Goal: Information Seeking & Learning: Learn about a topic

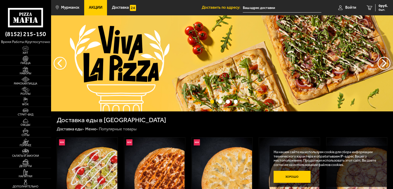
click at [296, 176] on button "Хорошо" at bounding box center [292, 177] width 37 height 12
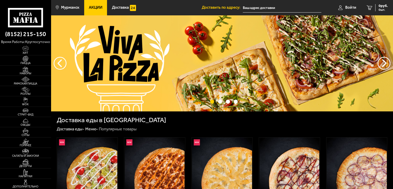
click at [92, 12] on link "Акции" at bounding box center [95, 7] width 23 height 15
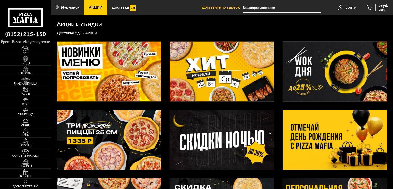
click at [248, 72] on img at bounding box center [222, 72] width 104 height 60
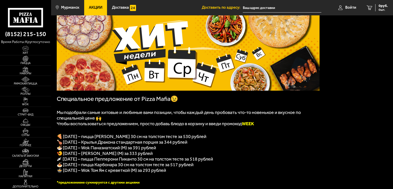
scroll to position [51, 0]
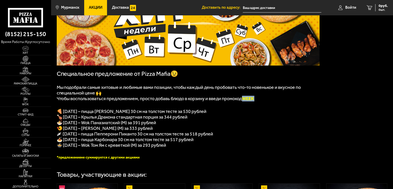
drag, startPoint x: 246, startPoint y: 99, endPoint x: 258, endPoint y: 100, distance: 12.3
click at [254, 100] on b "WEEK" at bounding box center [248, 99] width 12 height 6
copy b "WEEK"
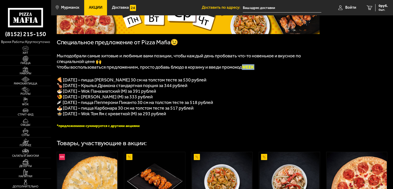
scroll to position [77, 0]
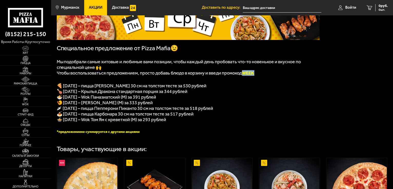
click at [92, 13] on link "Акции" at bounding box center [95, 7] width 23 height 15
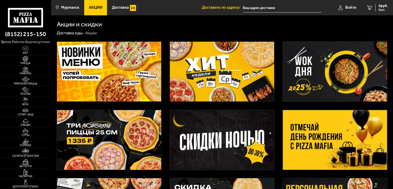
click at [319, 146] on img at bounding box center [335, 140] width 104 height 60
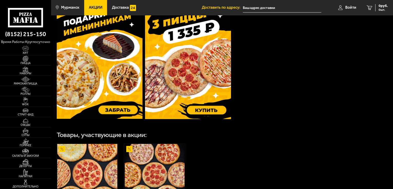
scroll to position [180, 0]
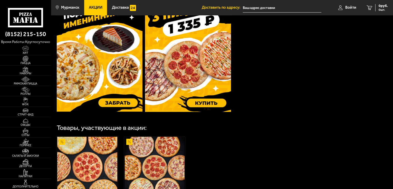
click at [115, 86] on img at bounding box center [100, 55] width 86 height 114
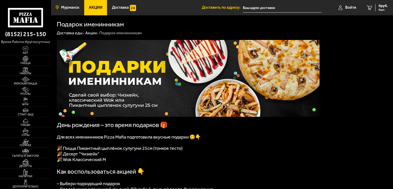
click at [72, 8] on span "Мурманск" at bounding box center [70, 8] width 18 height 4
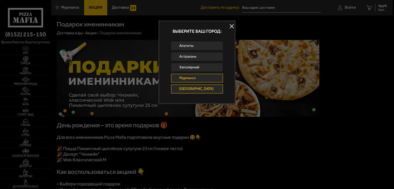
click at [196, 89] on link "[GEOGRAPHIC_DATA]" at bounding box center [197, 89] width 52 height 9
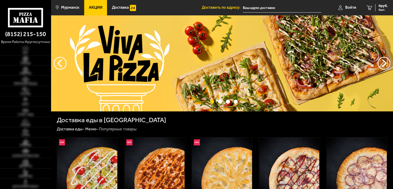
click at [89, 10] on link "Акции" at bounding box center [95, 7] width 23 height 15
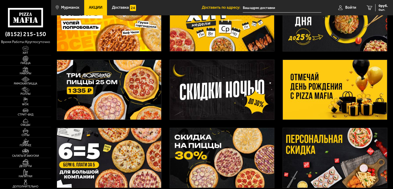
scroll to position [51, 0]
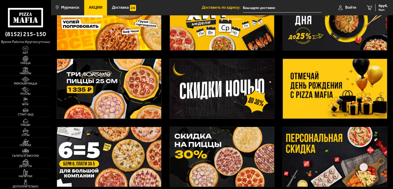
click at [312, 103] on img at bounding box center [335, 89] width 104 height 60
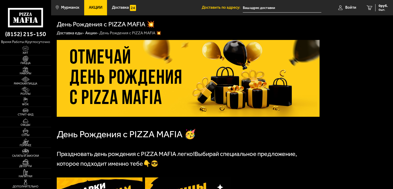
click at [95, 5] on link "Акции" at bounding box center [95, 7] width 23 height 15
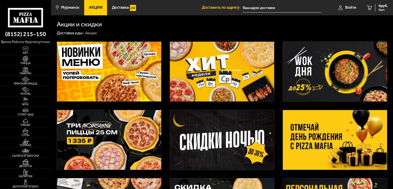
click at [224, 88] on img at bounding box center [222, 72] width 104 height 60
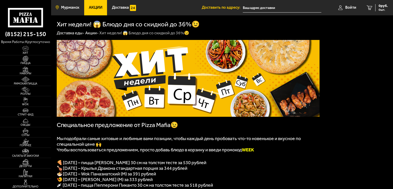
click at [71, 8] on span "Мурманск" at bounding box center [70, 8] width 18 height 4
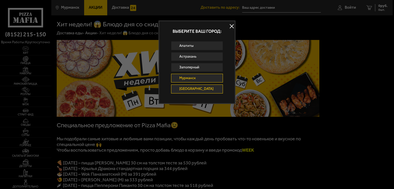
click at [208, 87] on link "[GEOGRAPHIC_DATA]" at bounding box center [197, 89] width 52 height 9
